Goal: Information Seeking & Learning: Learn about a topic

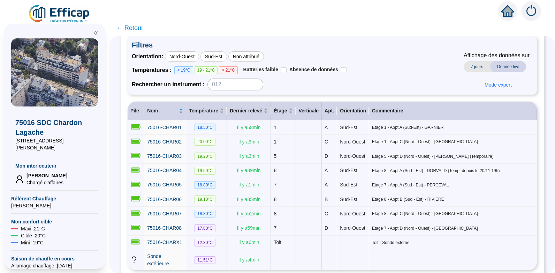
scroll to position [46, 0]
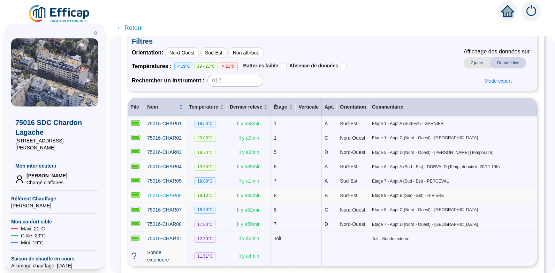
click at [170, 198] on span "75016-CHAR06" at bounding box center [164, 195] width 35 height 6
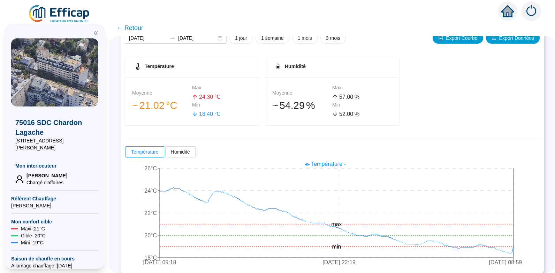
scroll to position [100, 0]
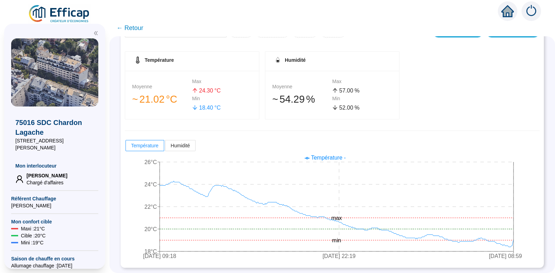
click at [138, 26] on span "← Retour" at bounding box center [129, 28] width 27 height 10
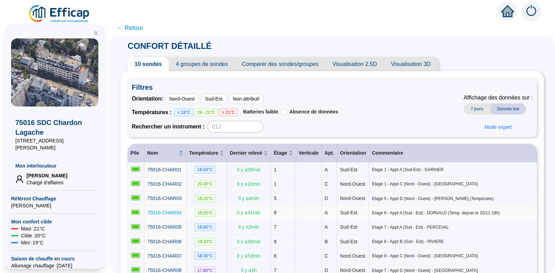
click at [167, 215] on span "75016-CHAR04" at bounding box center [164, 213] width 35 height 6
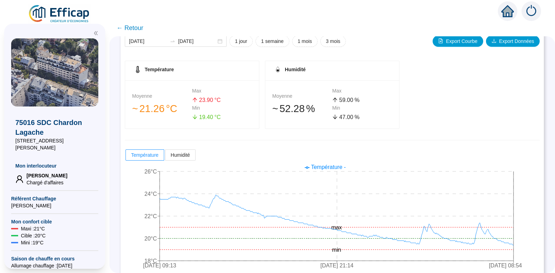
scroll to position [100, 0]
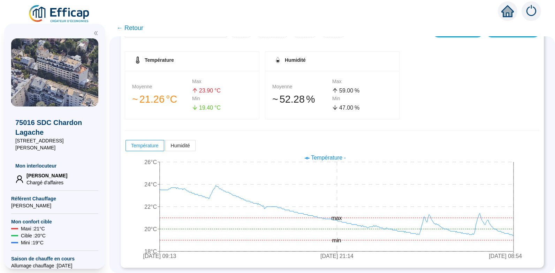
click at [137, 25] on span "← Retour" at bounding box center [129, 28] width 27 height 10
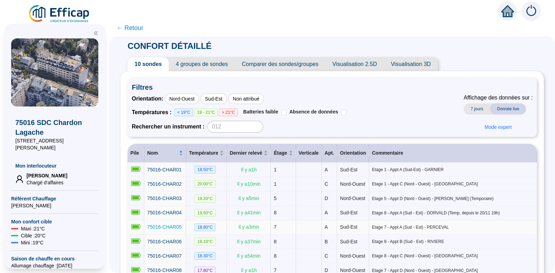
click at [172, 229] on span "75016-CHAR05" at bounding box center [164, 227] width 35 height 6
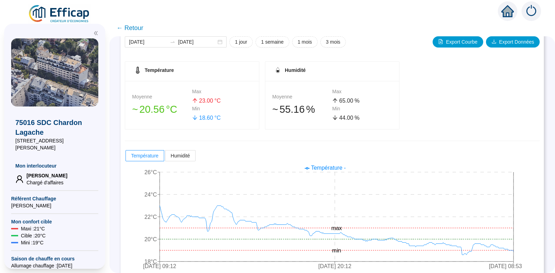
scroll to position [100, 0]
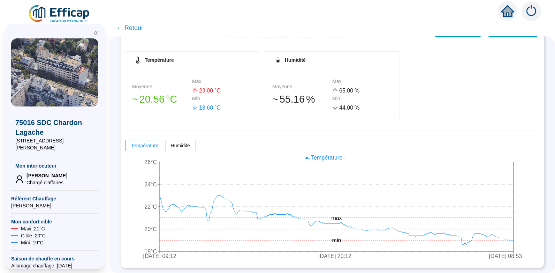
click at [136, 29] on span "← Retour" at bounding box center [129, 28] width 27 height 10
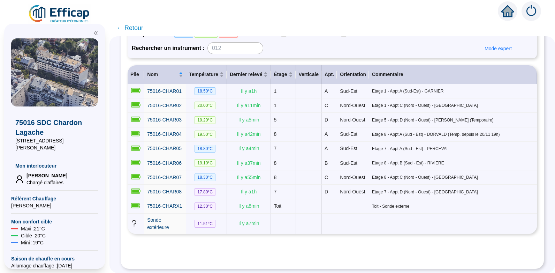
scroll to position [81, 0]
click at [177, 88] on span "75016-CHAR01" at bounding box center [164, 91] width 35 height 6
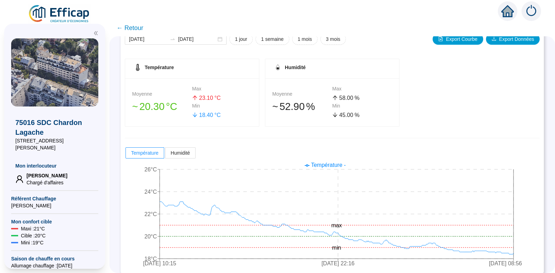
scroll to position [100, 0]
